Goal: Task Accomplishment & Management: Complete application form

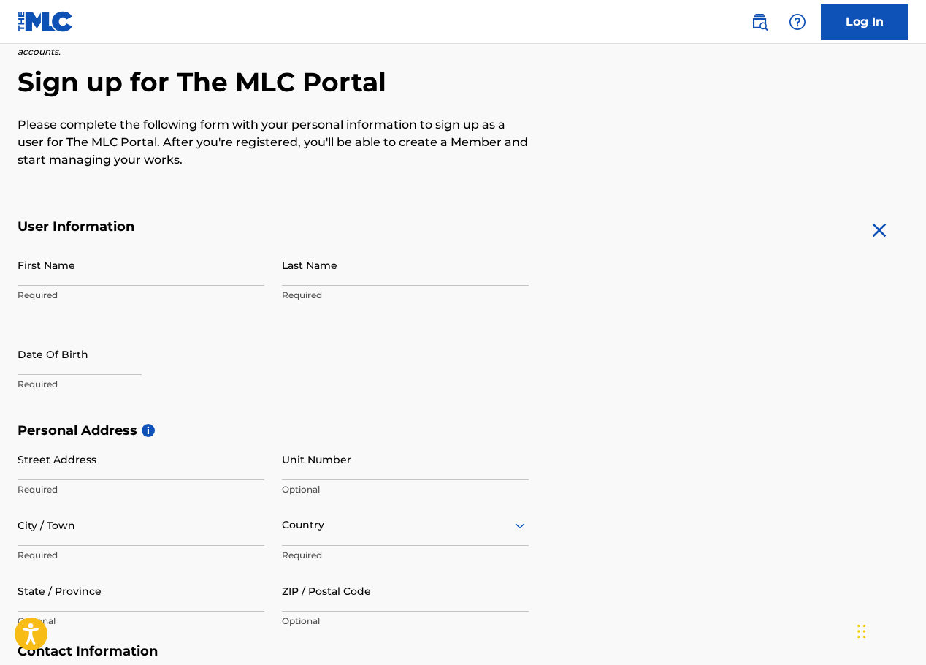
scroll to position [147, 0]
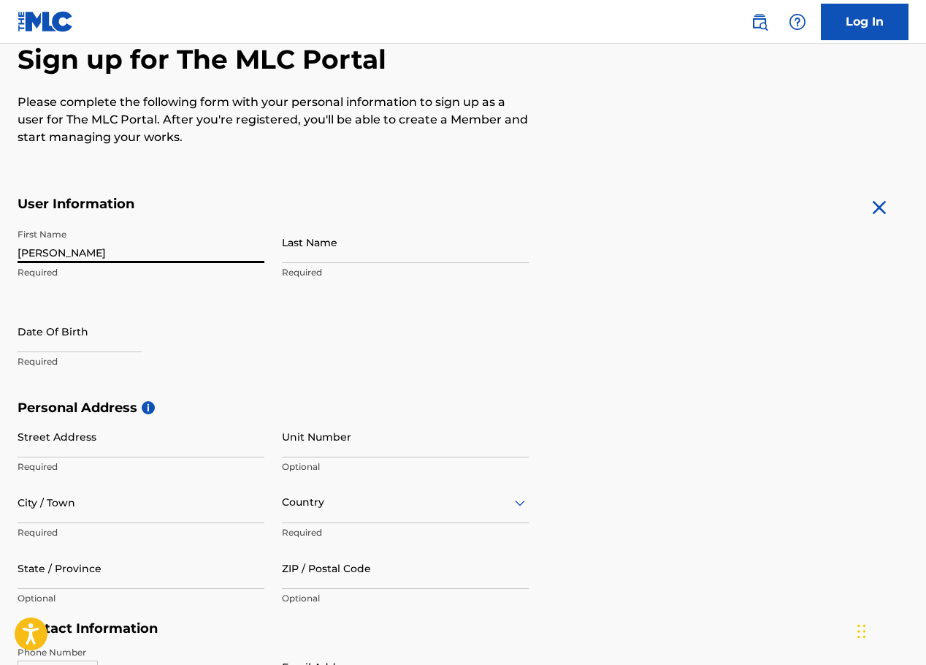
type input "[PERSON_NAME]"
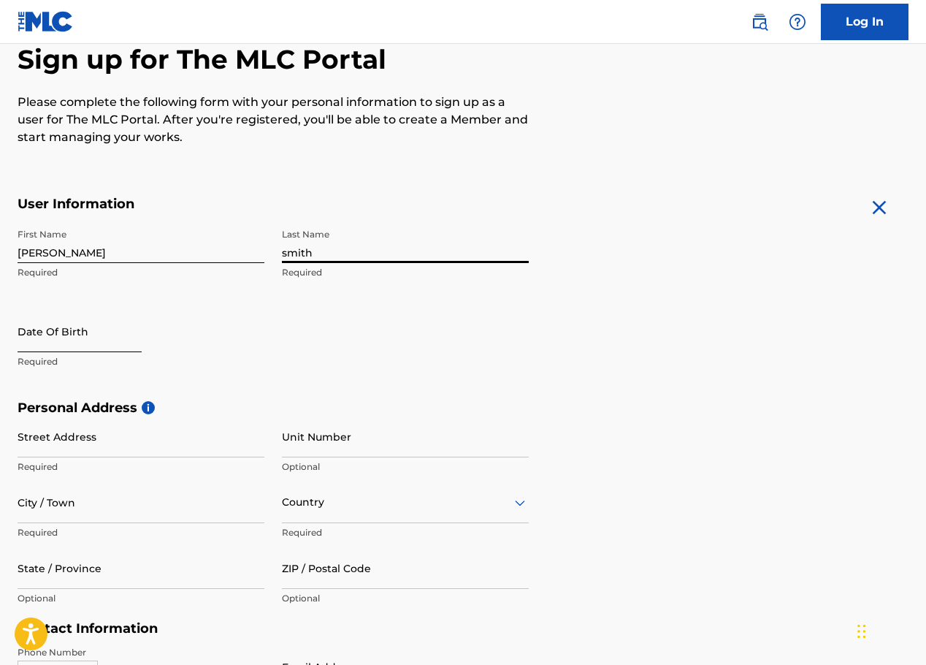
type input "smith"
select select "8"
select select "2025"
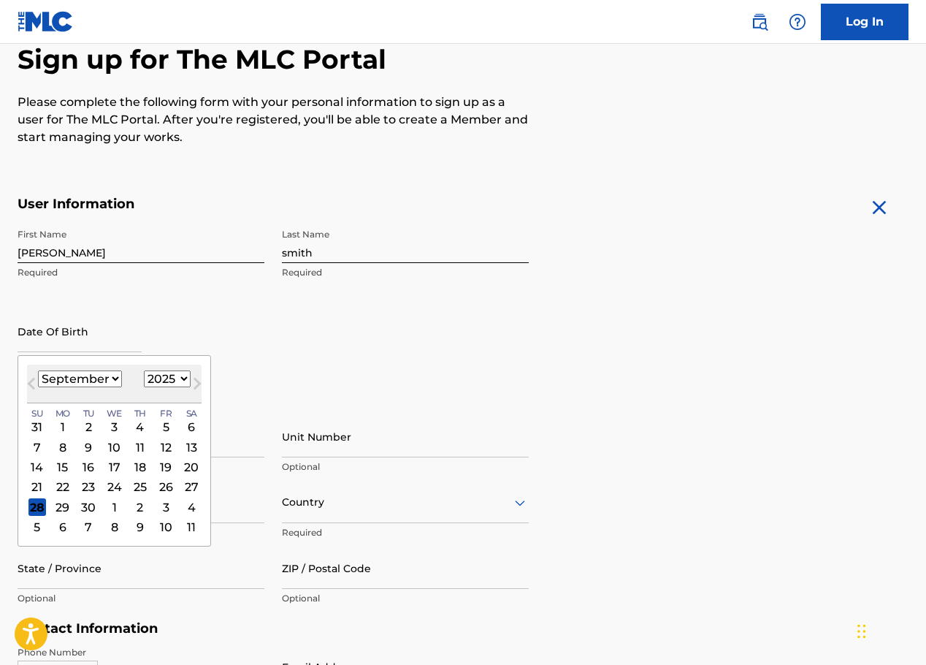
select select "6"
click at [131, 430] on div "3" at bounding box center [140, 427] width 18 height 18
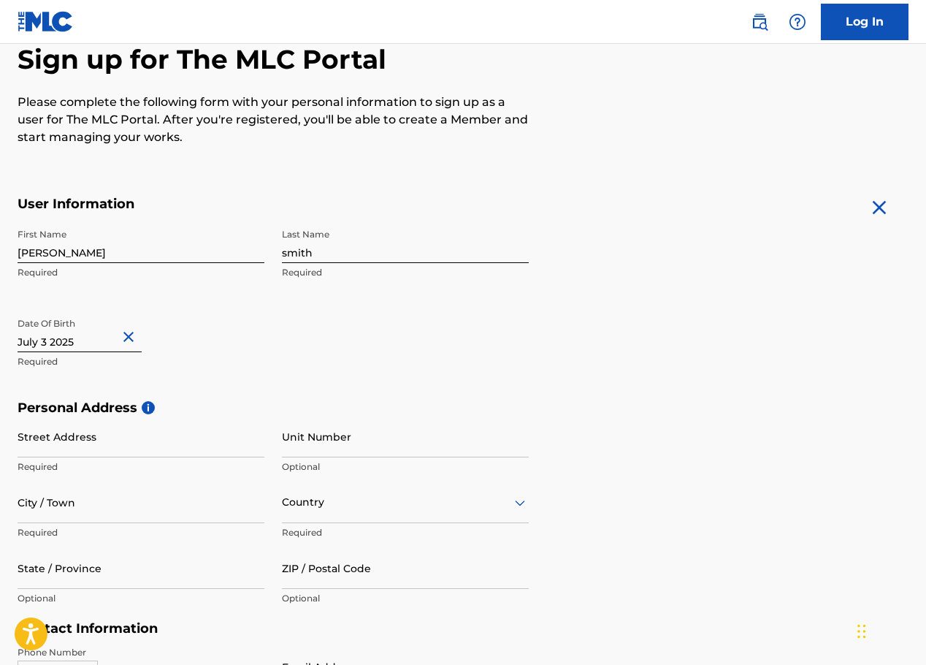
click at [114, 336] on input "text" at bounding box center [80, 331] width 124 height 42
select select "6"
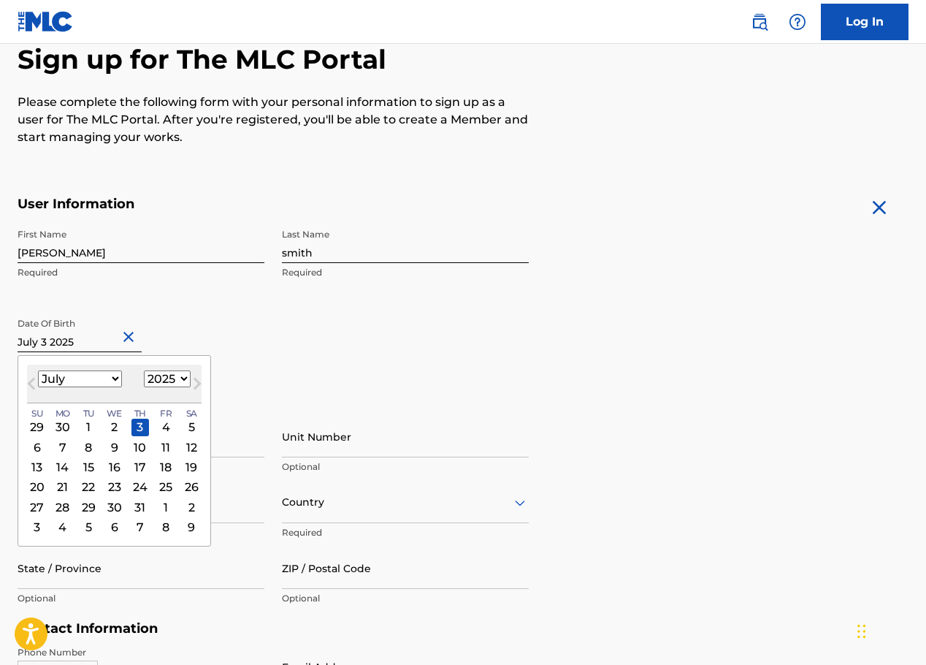
select select "2007"
click at [329, 342] on div "First Name [PERSON_NAME] Required Last Name [PERSON_NAME] Required Date Of Birt…" at bounding box center [273, 310] width 511 height 178
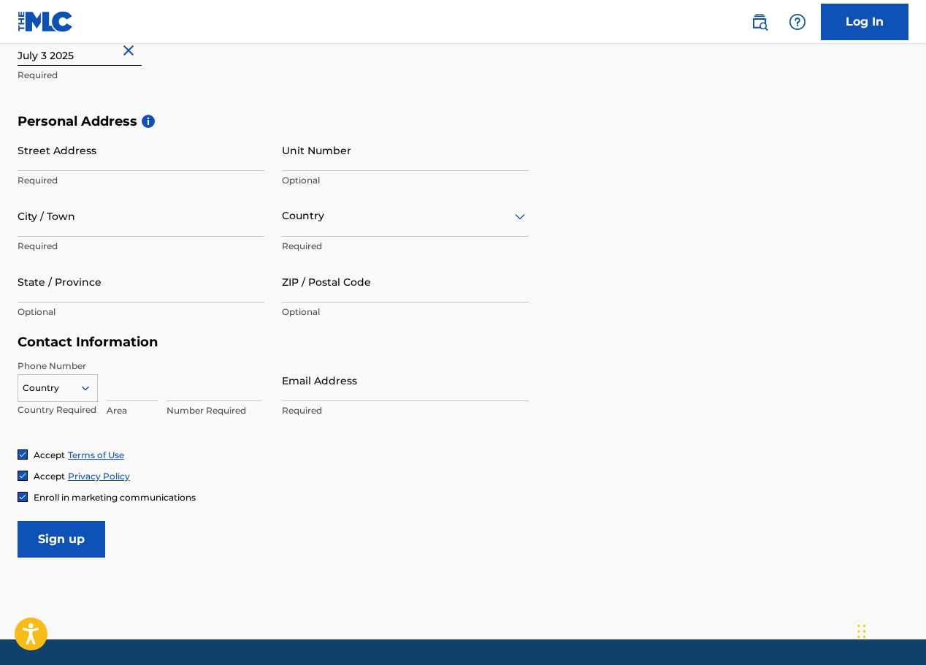
scroll to position [435, 0]
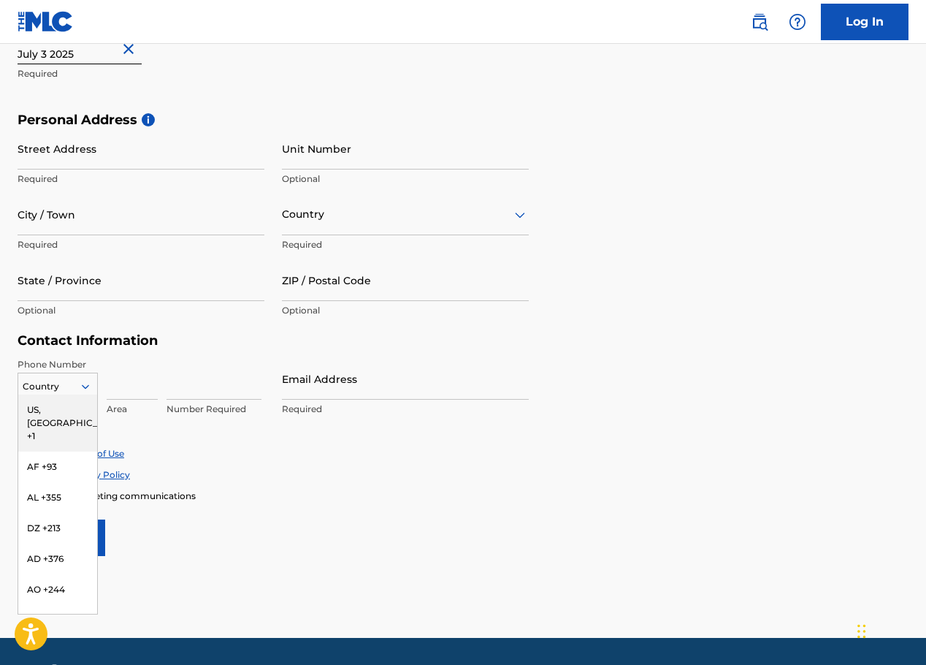
click at [78, 373] on div "Country" at bounding box center [58, 387] width 80 height 28
click at [71, 411] on div "US, [GEOGRAPHIC_DATA] +1" at bounding box center [57, 422] width 79 height 57
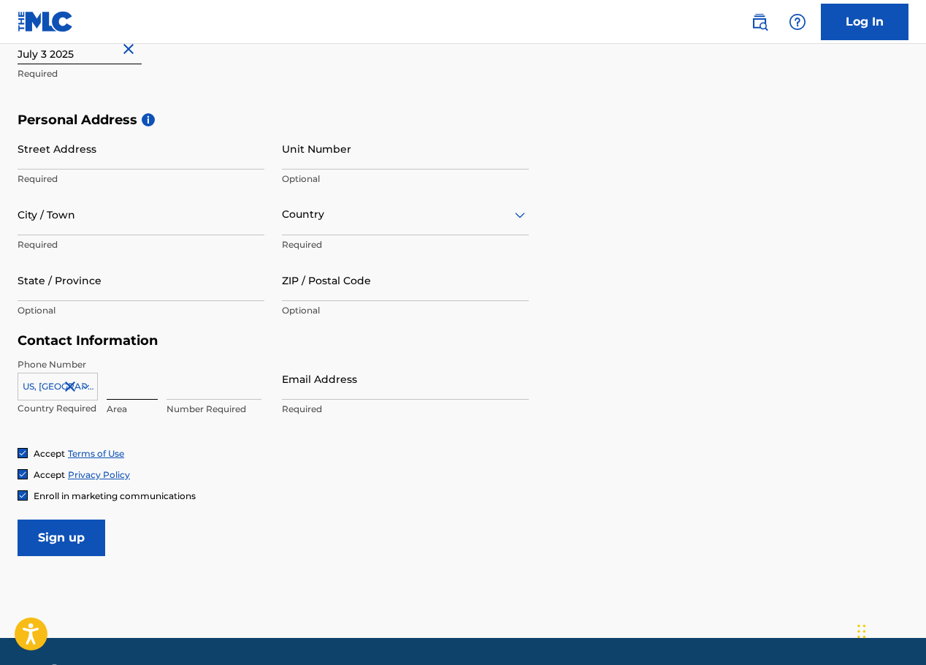
click at [121, 383] on input at bounding box center [132, 379] width 51 height 42
type input "904"
type input "8620500"
type input "[EMAIL_ADDRESS][DOMAIN_NAME]"
click at [184, 169] on div "Street Address Required" at bounding box center [141, 161] width 247 height 66
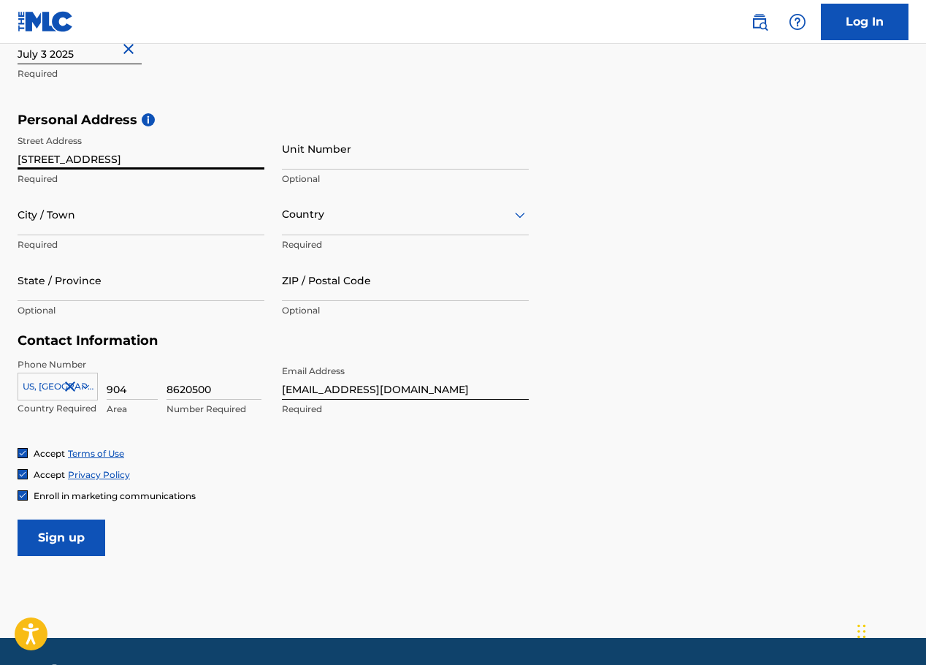
type input "[STREET_ADDRESS]"
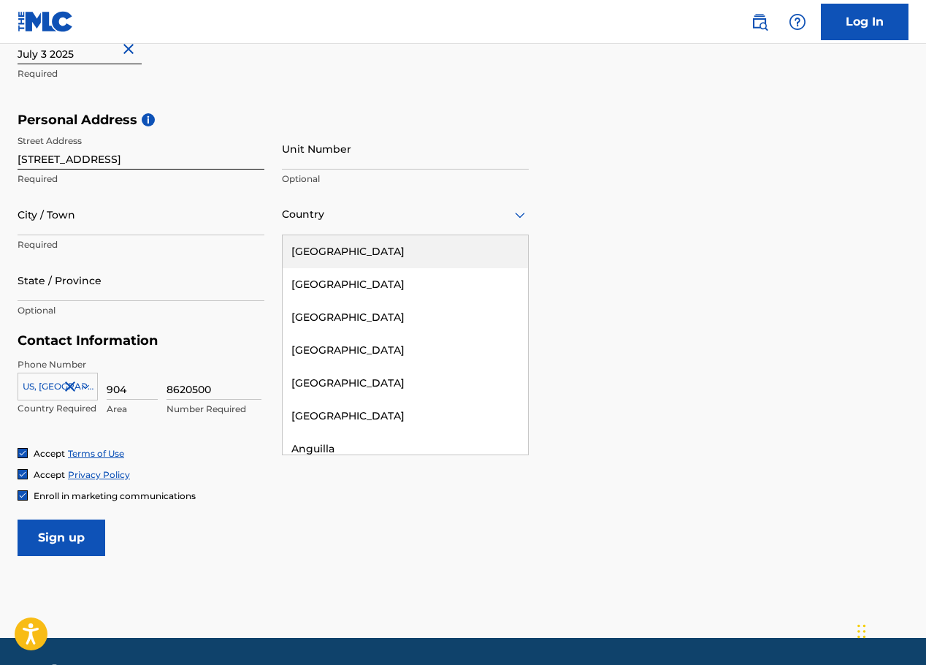
click at [335, 220] on div at bounding box center [405, 214] width 247 height 18
click at [337, 253] on div "[GEOGRAPHIC_DATA]" at bounding box center [405, 251] width 245 height 33
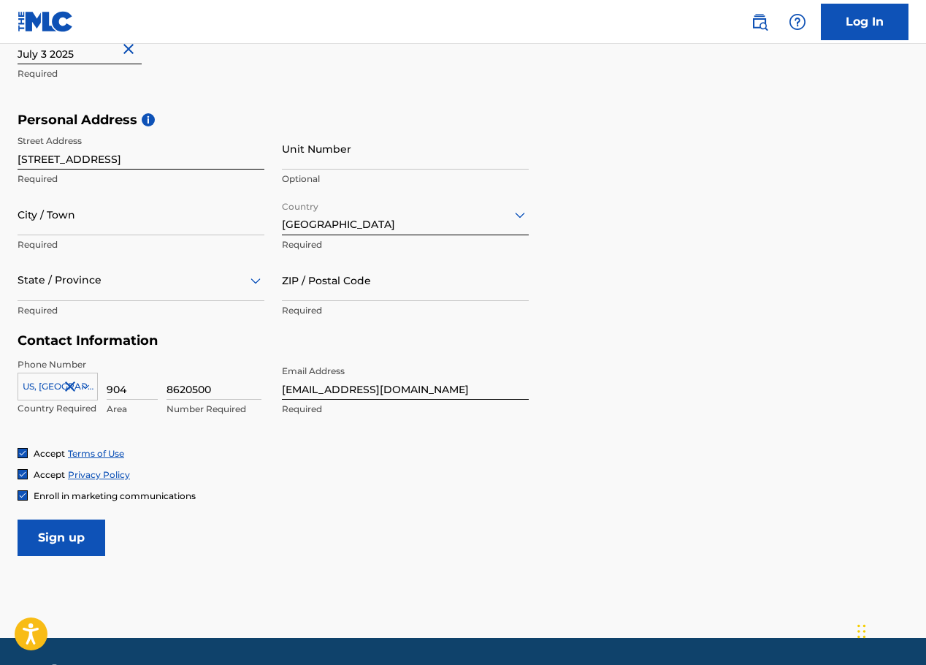
click at [225, 277] on div at bounding box center [141, 280] width 247 height 18
type input "32807"
click at [671, 359] on form "User Information First Name [PERSON_NAME] Required Last Name [PERSON_NAME] Requ…" at bounding box center [463, 232] width 891 height 648
click at [161, 293] on div "State / Province" at bounding box center [141, 280] width 247 height 42
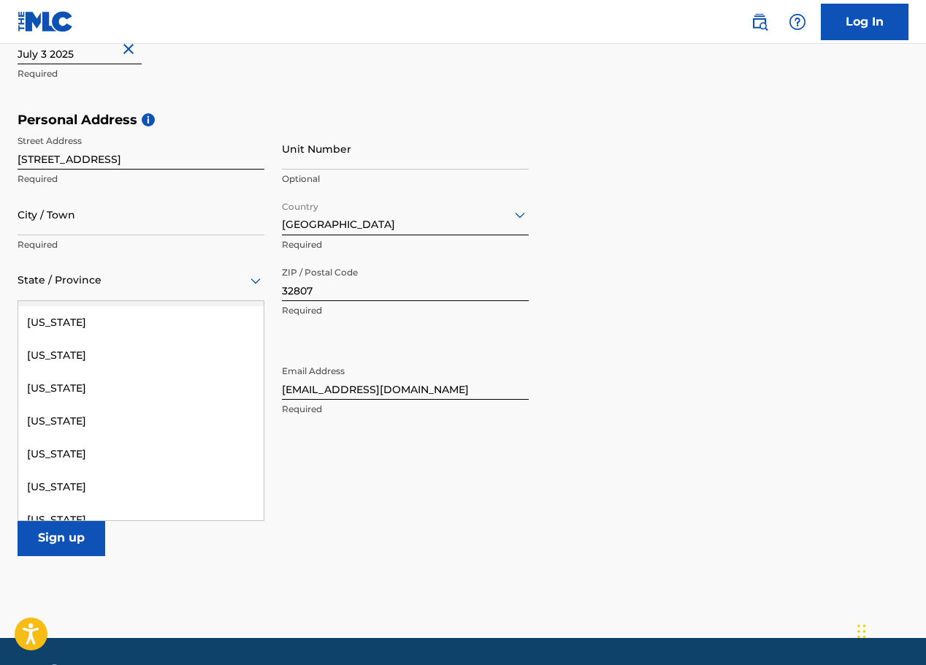
scroll to position [250, 0]
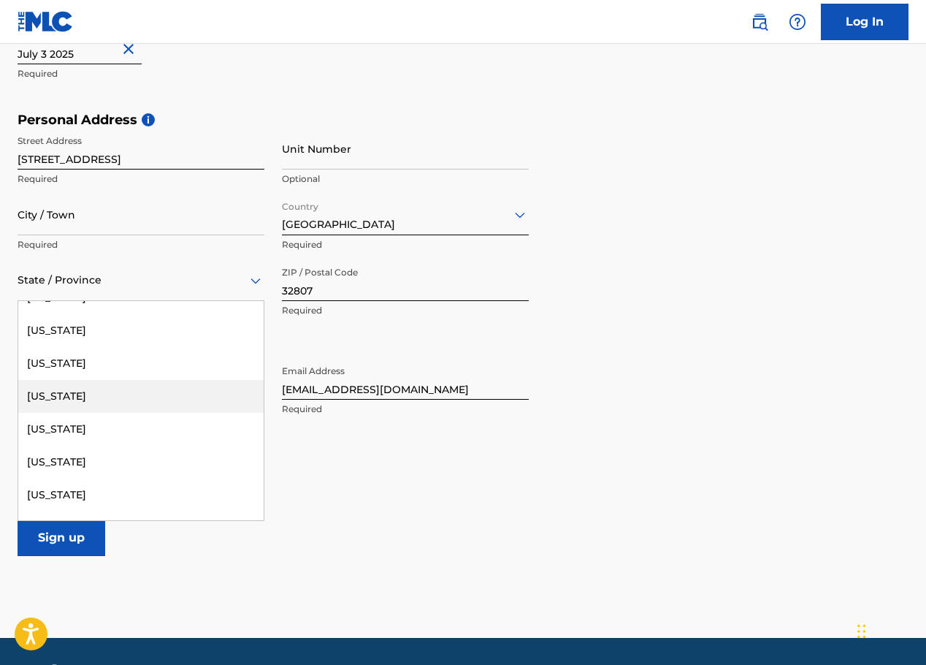
click at [101, 404] on div "[US_STATE]" at bounding box center [140, 396] width 245 height 33
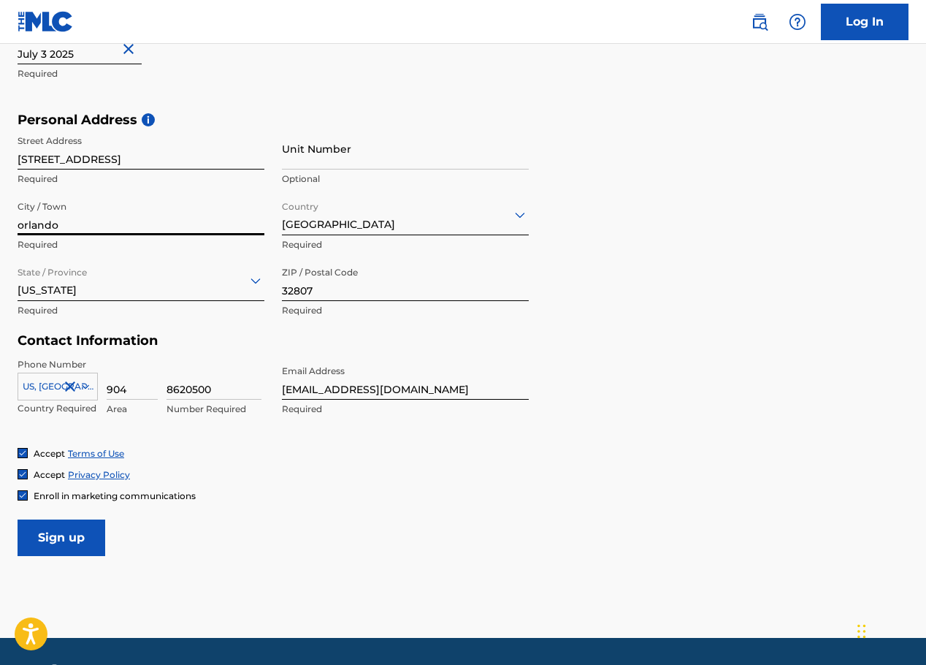
type input "orlando"
click at [245, 500] on div "Enroll in marketing communications" at bounding box center [463, 495] width 891 height 12
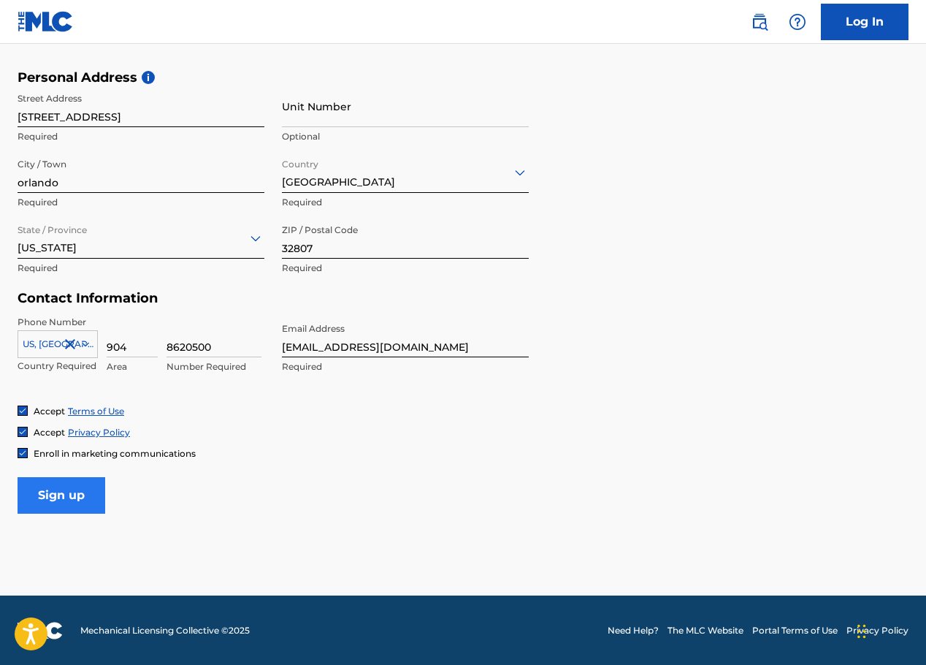
scroll to position [476, 0]
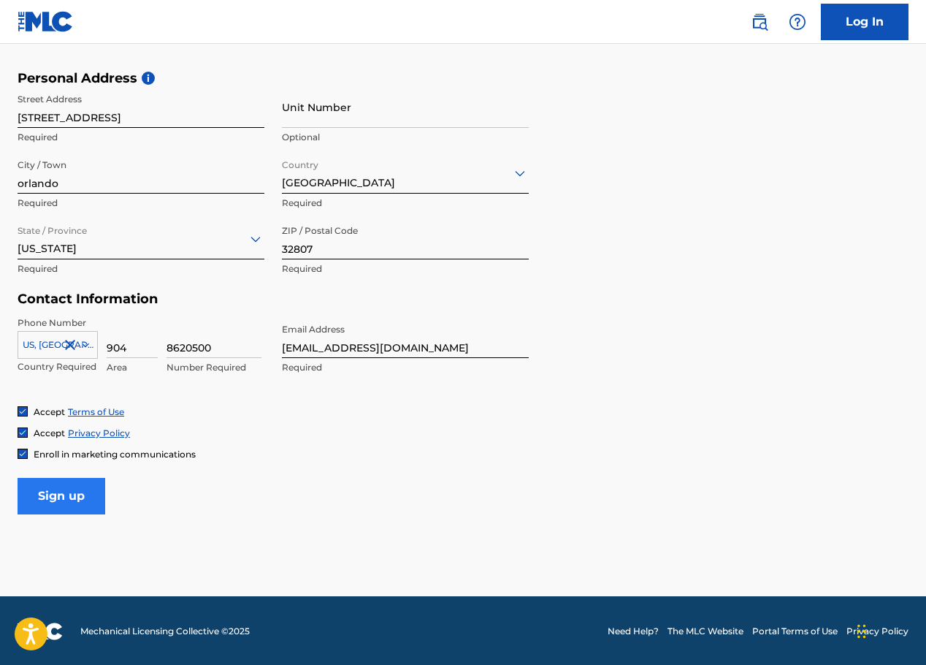
click at [96, 493] on input "Sign up" at bounding box center [62, 496] width 88 height 37
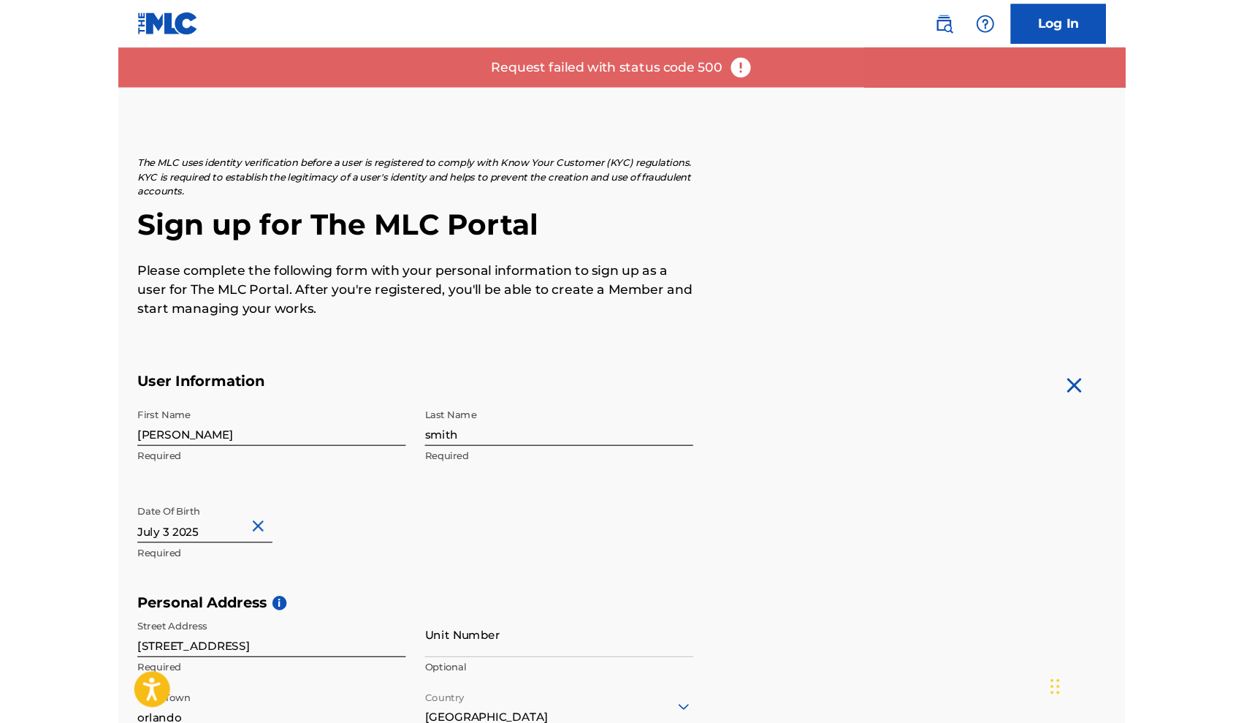
scroll to position [0, 0]
